Goal: Find specific page/section: Find specific page/section

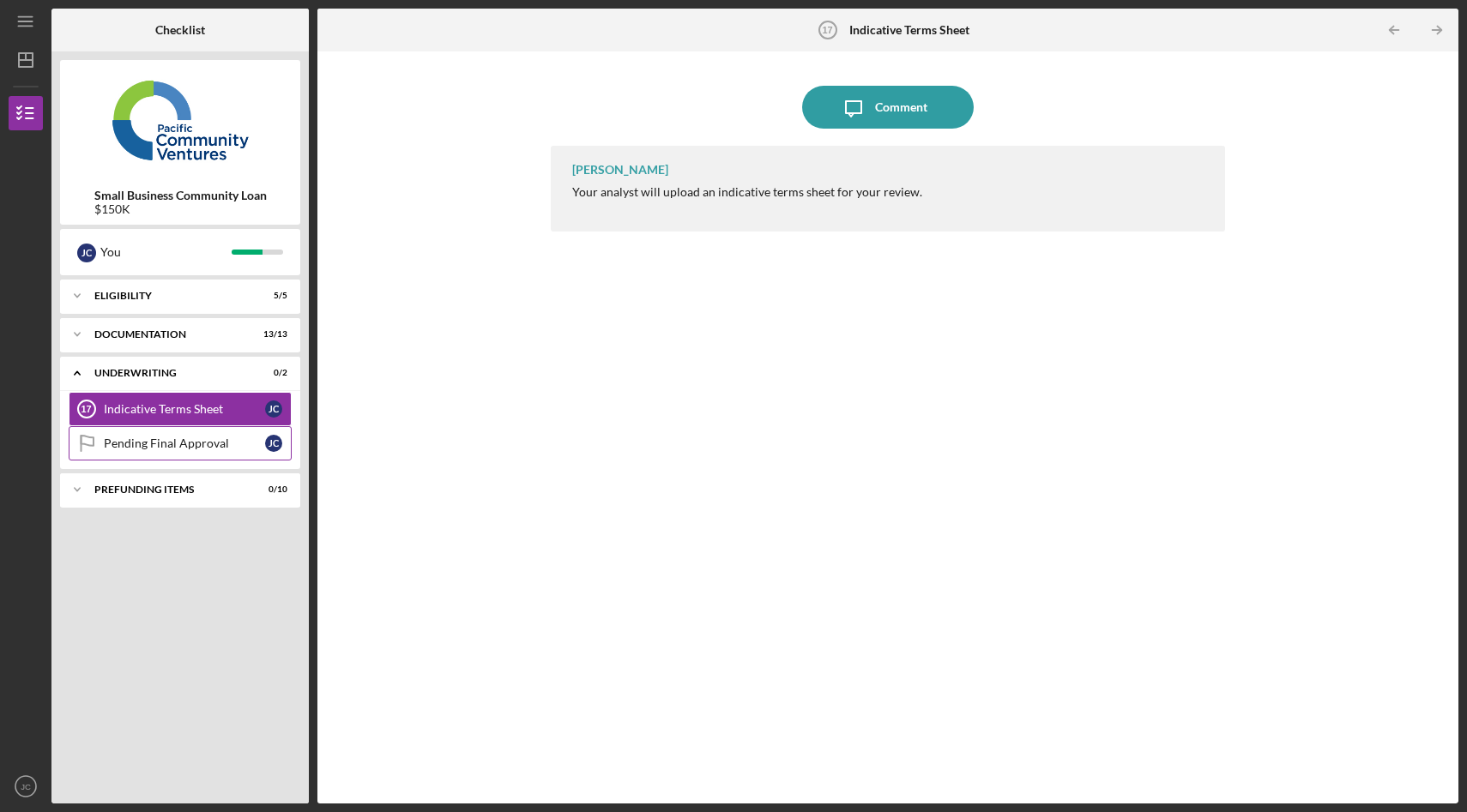
click at [205, 444] on div "Pending Final Approval" at bounding box center [185, 443] width 161 height 14
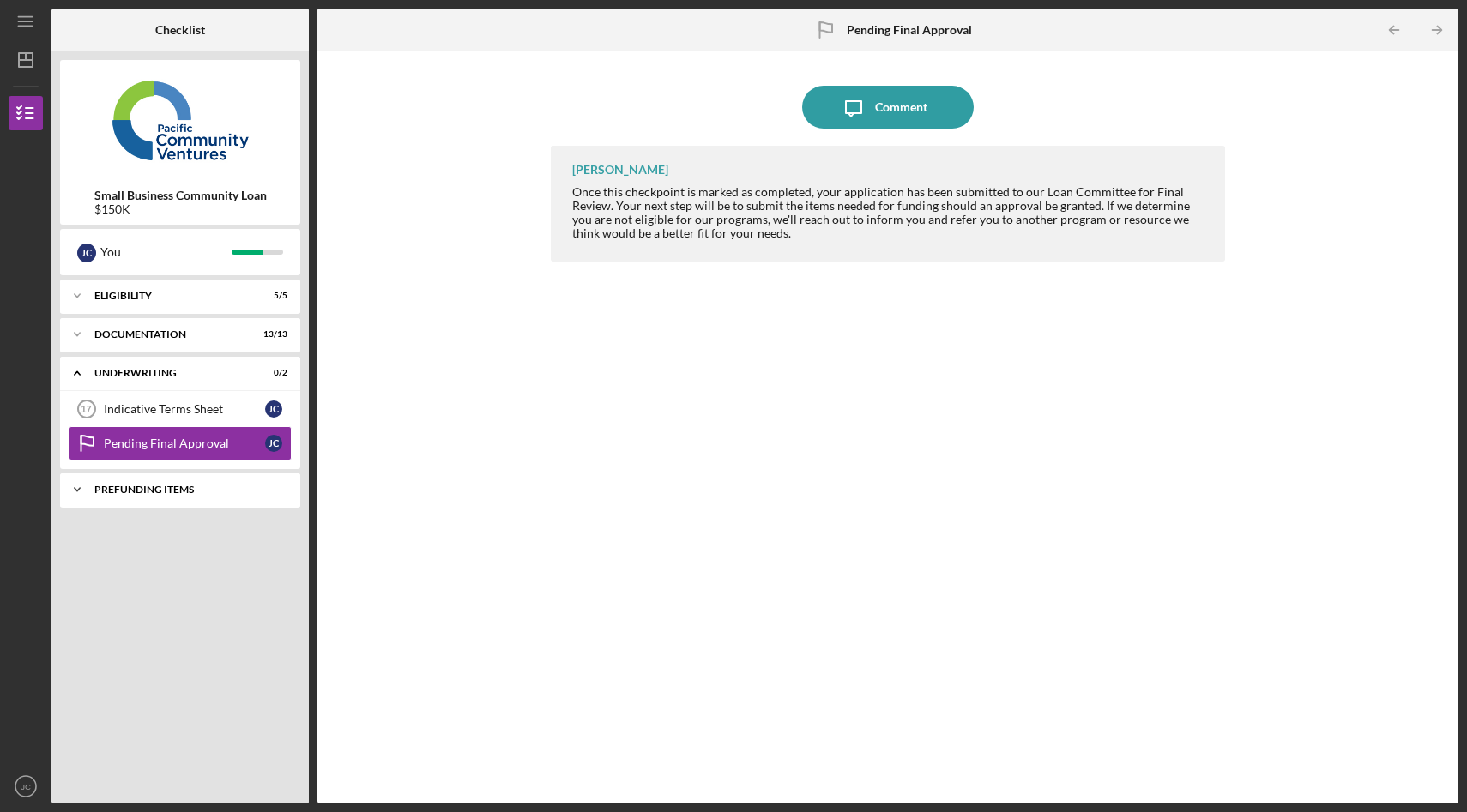
click at [131, 486] on div "Prefunding Items" at bounding box center [186, 489] width 185 height 10
